Goal: Contribute content

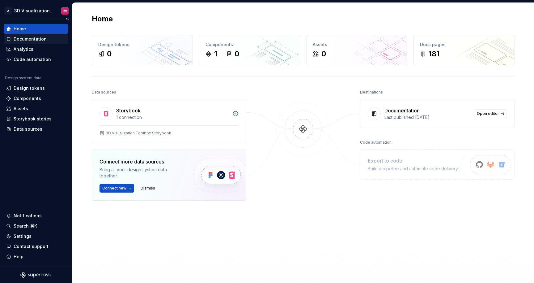
click at [35, 38] on div "Documentation" at bounding box center [30, 39] width 33 height 6
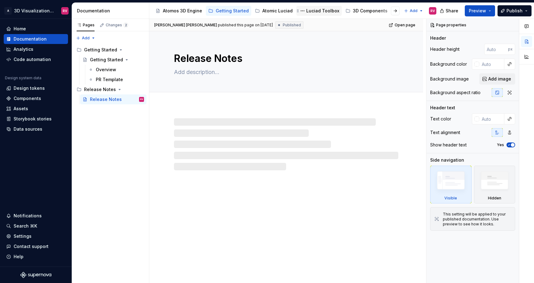
click at [307, 11] on div "Luciad Toolbox" at bounding box center [323, 11] width 33 height 6
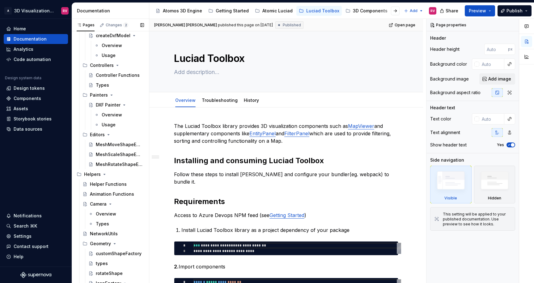
scroll to position [658, 0]
click at [116, 71] on div "Controller Functions" at bounding box center [120, 74] width 48 height 9
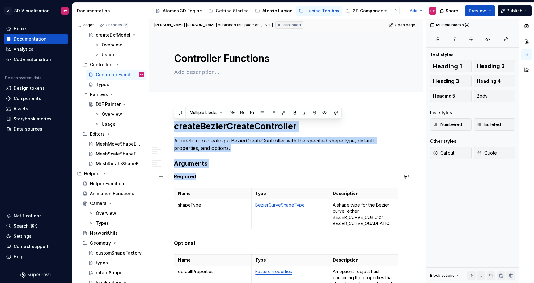
drag, startPoint x: 175, startPoint y: 127, endPoint x: 199, endPoint y: 176, distance: 54.4
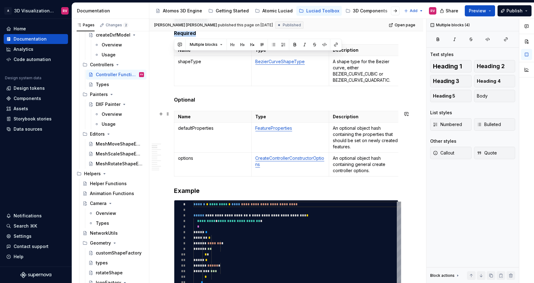
scroll to position [151, 0]
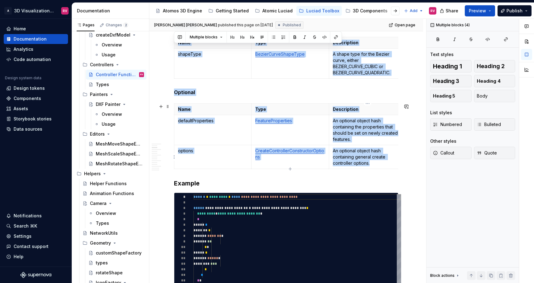
click at [389, 162] on p "An optional object hash containing general create controller options." at bounding box center [368, 157] width 70 height 19
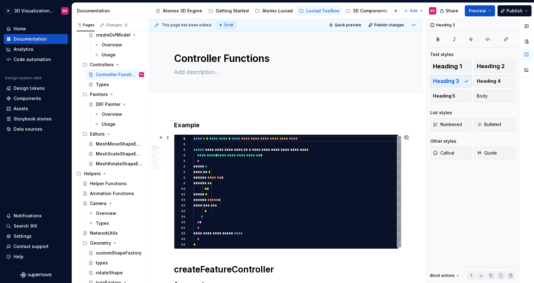
scroll to position [0, 0]
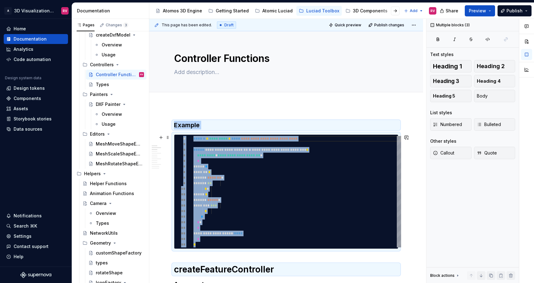
type textarea "*"
type textarea "**********"
click at [296, 237] on div "*" at bounding box center [298, 239] width 208 height 6
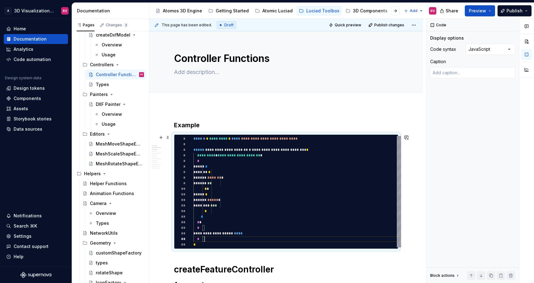
scroll to position [45, 11]
click at [197, 128] on h3 "Example" at bounding box center [286, 125] width 225 height 9
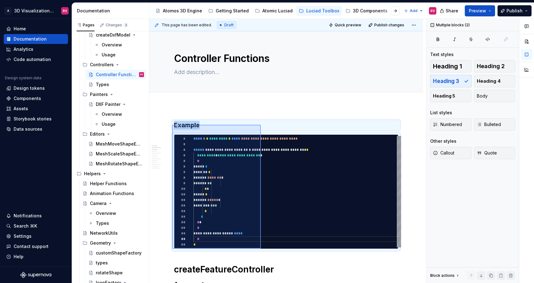
drag, startPoint x: 172, startPoint y: 125, endPoint x: 261, endPoint y: 251, distance: 153.8
click at [261, 251] on div "**********" at bounding box center [287, 151] width 277 height 264
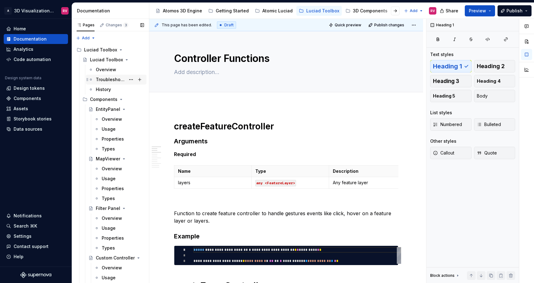
scroll to position [0, 0]
click at [108, 85] on div "History" at bounding box center [120, 89] width 48 height 9
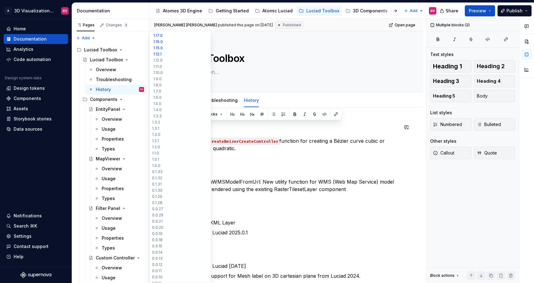
drag, startPoint x: 243, startPoint y: 150, endPoint x: 162, endPoint y: 129, distance: 83.7
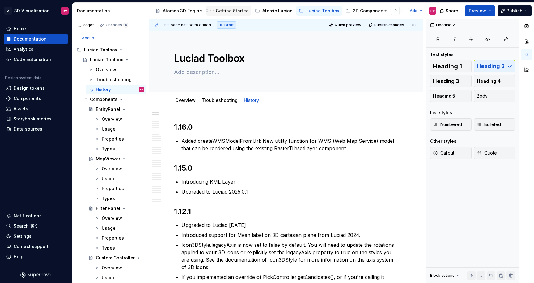
click at [236, 8] on div "Getting Started" at bounding box center [232, 11] width 33 height 6
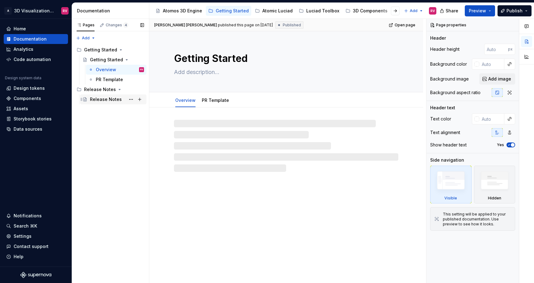
click at [107, 99] on div "Release Notes" at bounding box center [106, 99] width 32 height 6
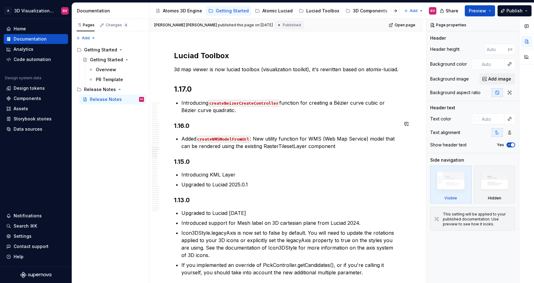
scroll to position [1439, 0]
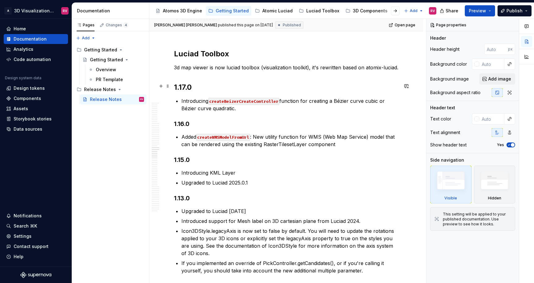
type textarea "*"
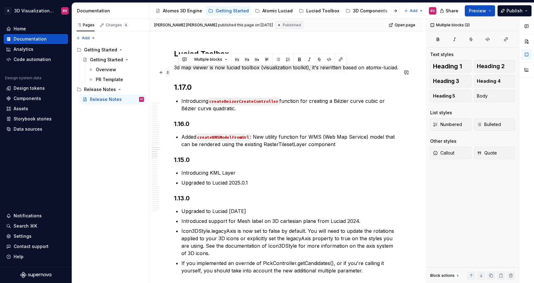
drag, startPoint x: 241, startPoint y: 92, endPoint x: 165, endPoint y: 71, distance: 78.3
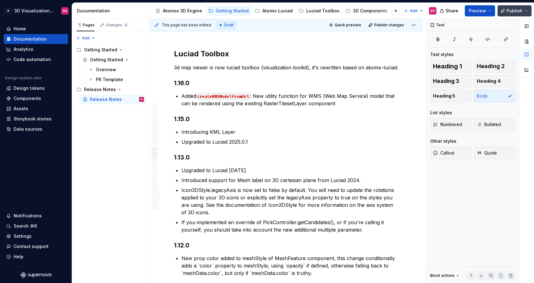
click at [511, 8] on span "Publish" at bounding box center [515, 11] width 16 height 6
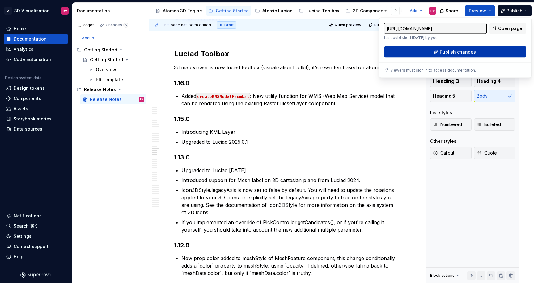
click at [451, 54] on span "Publish changes" at bounding box center [458, 52] width 36 height 6
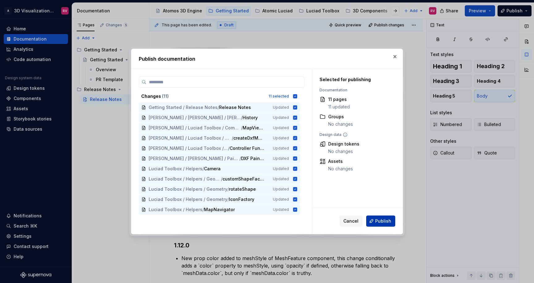
click at [384, 224] on button "Publish" at bounding box center [381, 220] width 29 height 11
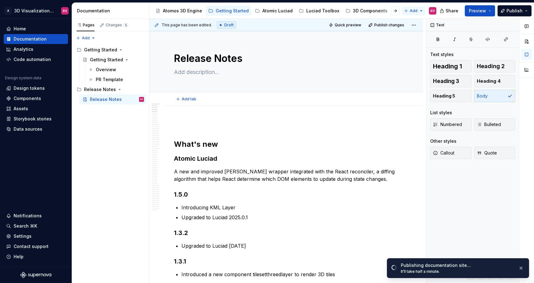
scroll to position [0, 0]
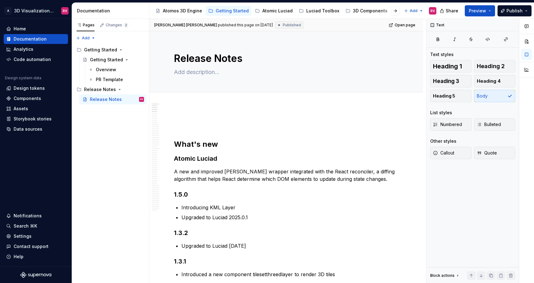
type textarea "*"
